Goal: Navigation & Orientation: Find specific page/section

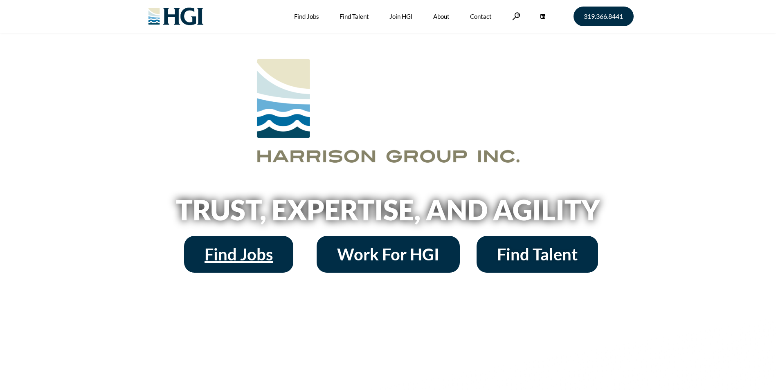
click at [240, 252] on span "Find Jobs" at bounding box center [238, 254] width 68 height 16
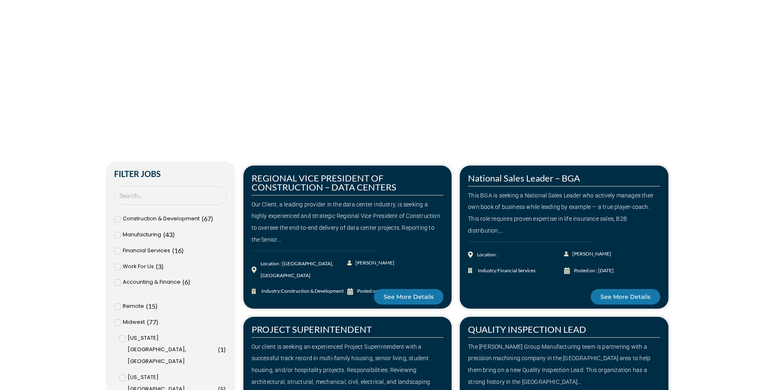
scroll to position [164, 0]
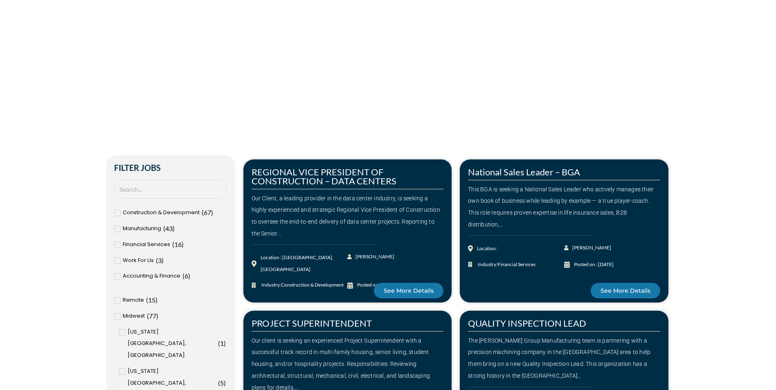
click at [116, 299] on icon at bounding box center [117, 300] width 3 height 5
click at [0, 0] on input "Remote ( 15 )" at bounding box center [0, 0] width 0 height 0
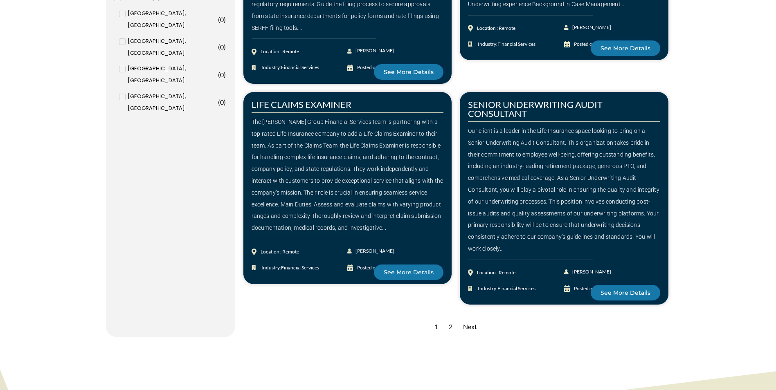
scroll to position [1104, 0]
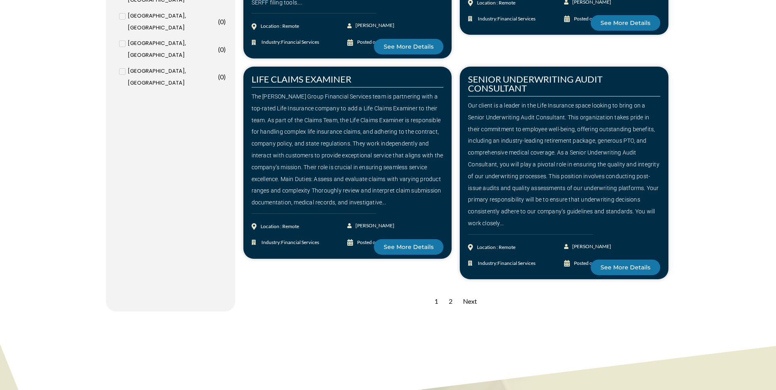
click at [450, 301] on div "2" at bounding box center [451, 302] width 12 height 20
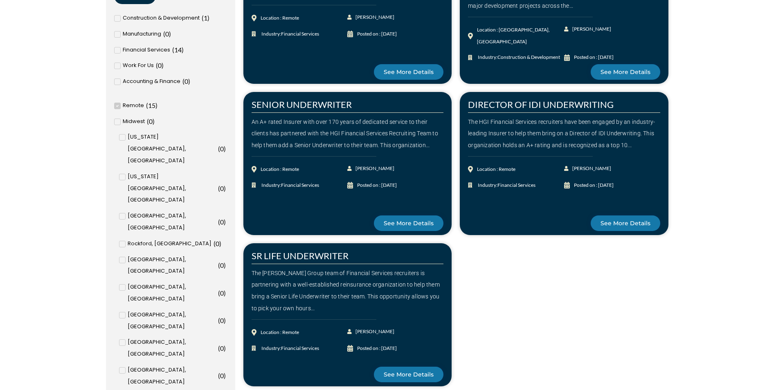
scroll to position [409, 0]
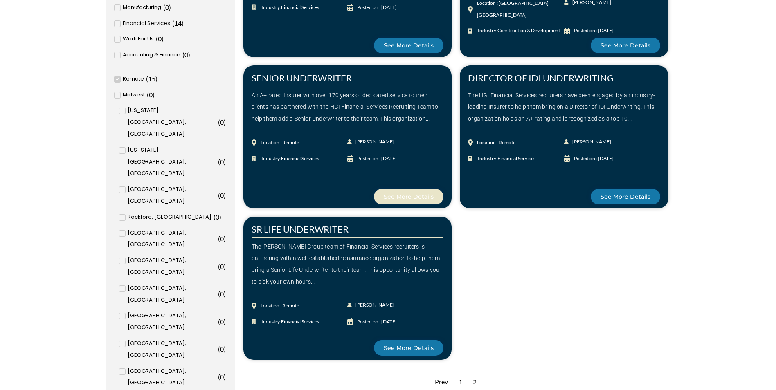
click at [416, 199] on span "See More Details" at bounding box center [409, 197] width 50 height 6
click at [413, 343] on link "See More Details" at bounding box center [409, 348] width 70 height 16
click at [459, 381] on div "1" at bounding box center [460, 382] width 12 height 20
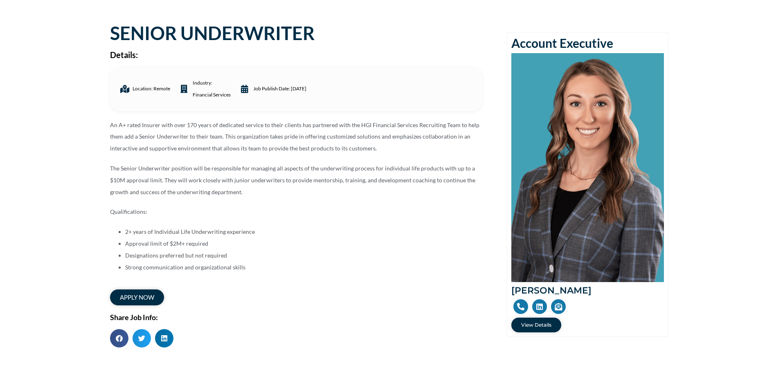
scroll to position [82, 0]
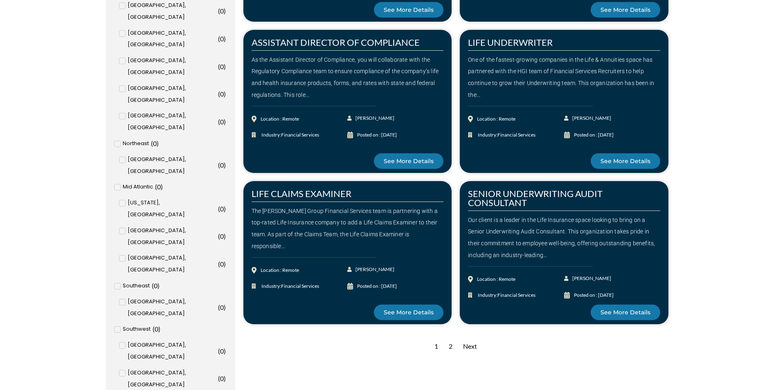
scroll to position [736, 0]
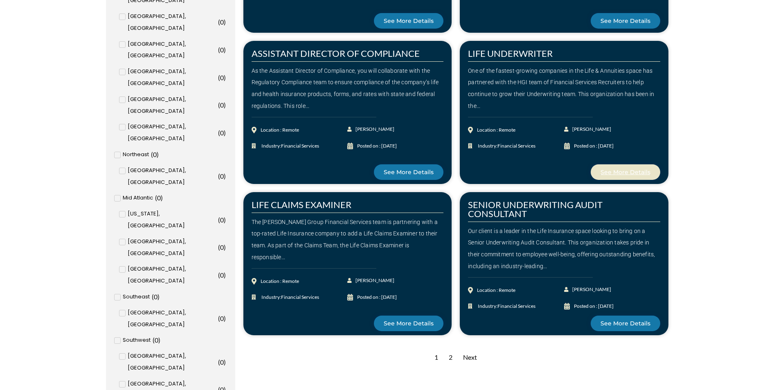
click at [631, 170] on span "See More Details" at bounding box center [625, 172] width 50 height 6
click at [611, 325] on span "See More Details" at bounding box center [625, 324] width 50 height 6
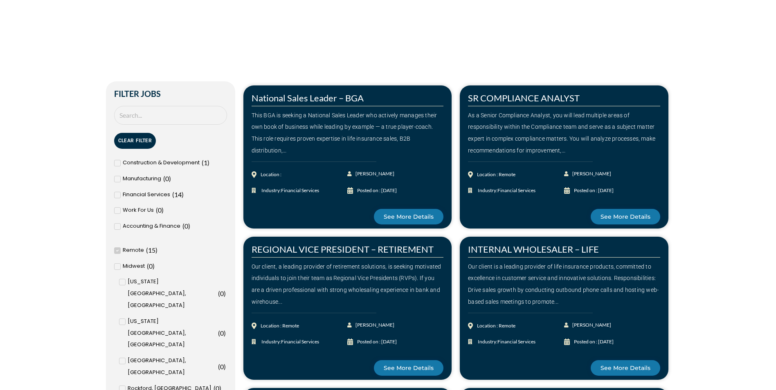
scroll to position [41, 0]
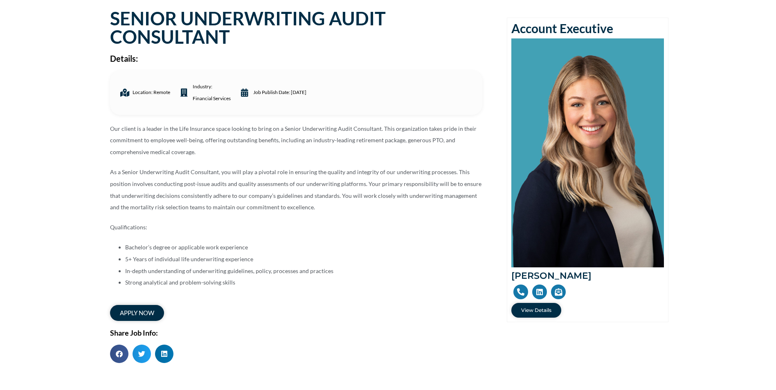
scroll to position [82, 0]
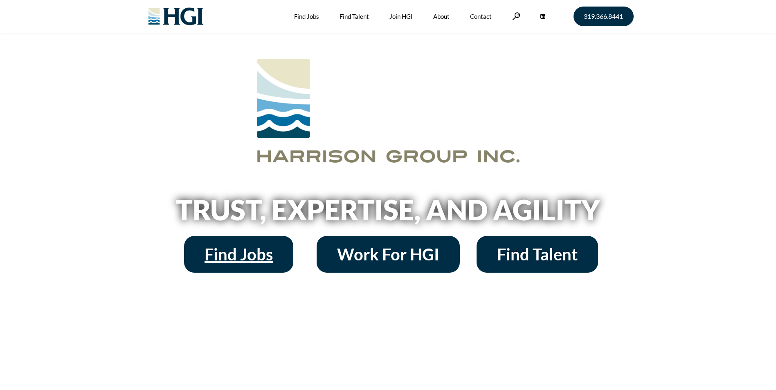
click at [245, 258] on span "Find Jobs" at bounding box center [238, 254] width 68 height 16
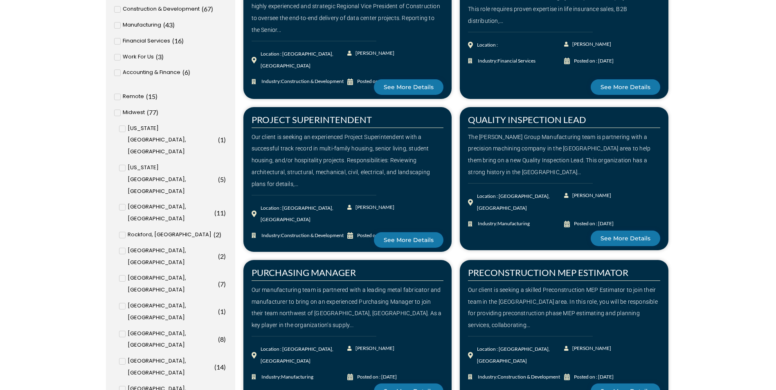
scroll to position [368, 0]
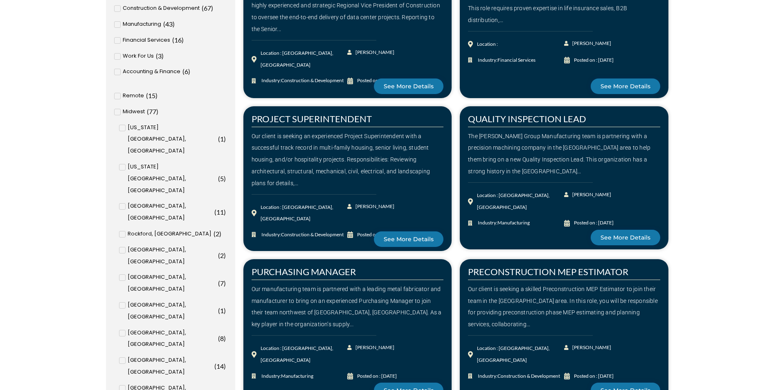
click at [118, 97] on icon at bounding box center [117, 96] width 3 height 5
click at [0, 0] on input "Remote ( 15 )" at bounding box center [0, 0] width 0 height 0
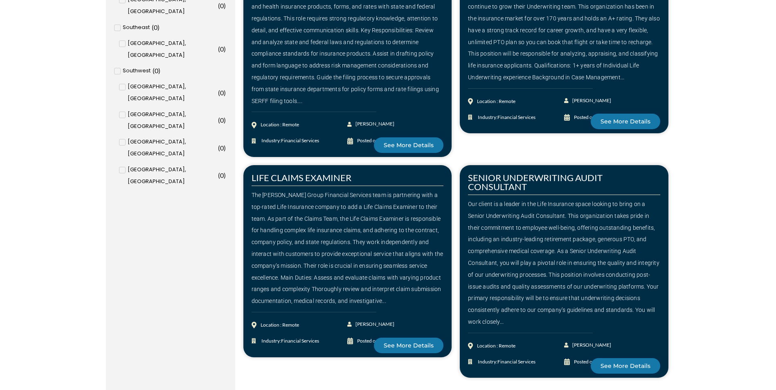
scroll to position [1047, 0]
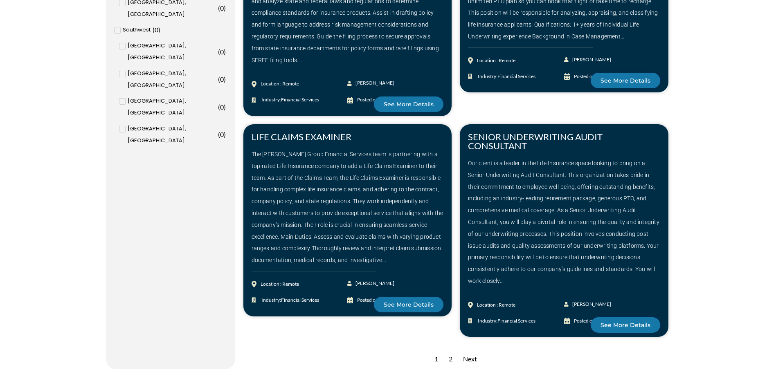
click at [450, 358] on div "2" at bounding box center [451, 359] width 12 height 20
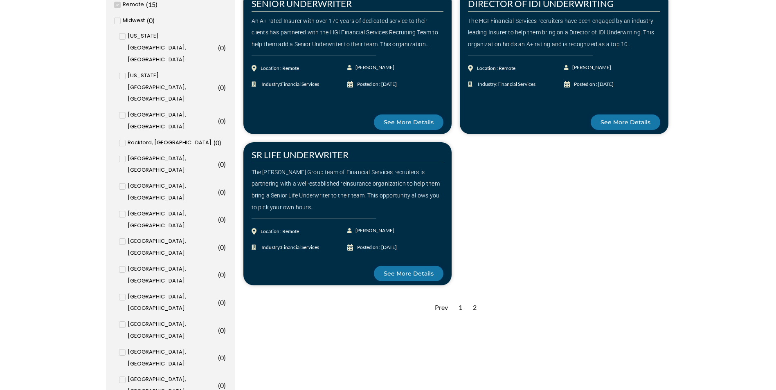
scroll to position [491, 0]
